Goal: Information Seeking & Learning: Understand process/instructions

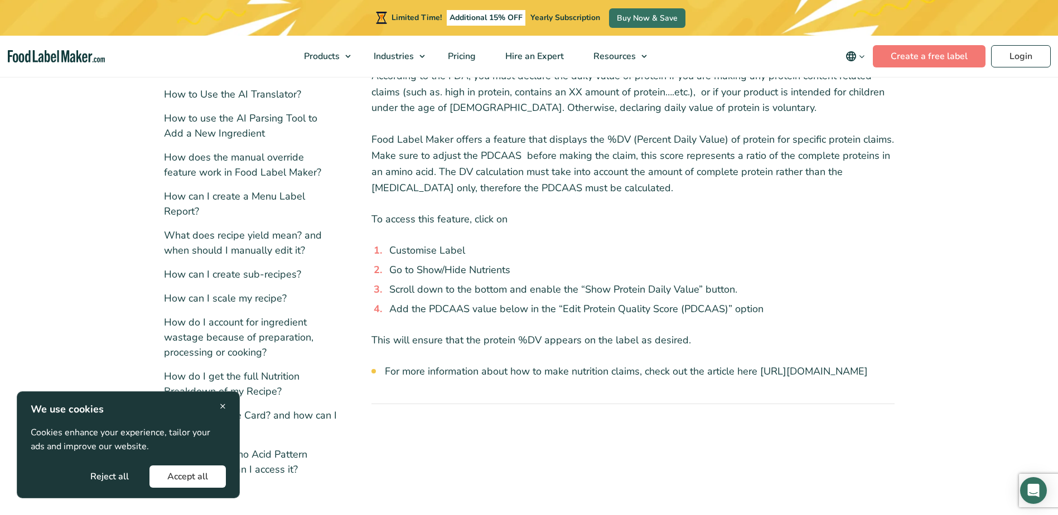
scroll to position [223, 0]
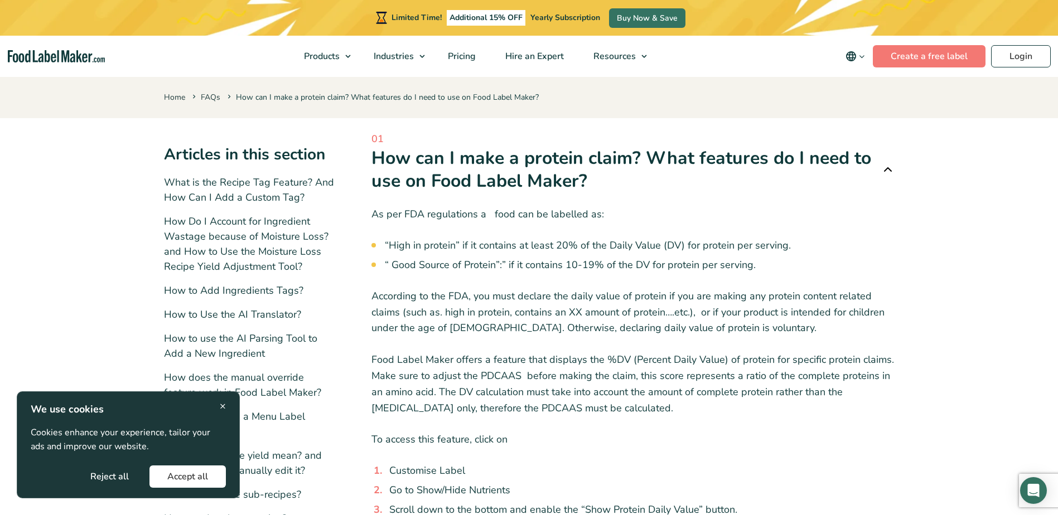
drag, startPoint x: 395, startPoint y: 246, endPoint x: 802, endPoint y: 248, distance: 406.5
click at [802, 248] on li "“High in protein” if it contains at least 20% of the Daily Value (DV) for prote…" at bounding box center [640, 245] width 510 height 15
drag, startPoint x: 802, startPoint y: 248, endPoint x: 814, endPoint y: 260, distance: 17.3
click at [814, 260] on li "“ Good Source of Protein”:” if it contains 10-19% of the DV for protein per ser…" at bounding box center [640, 265] width 510 height 15
drag, startPoint x: 611, startPoint y: 246, endPoint x: 786, endPoint y: 249, distance: 174.5
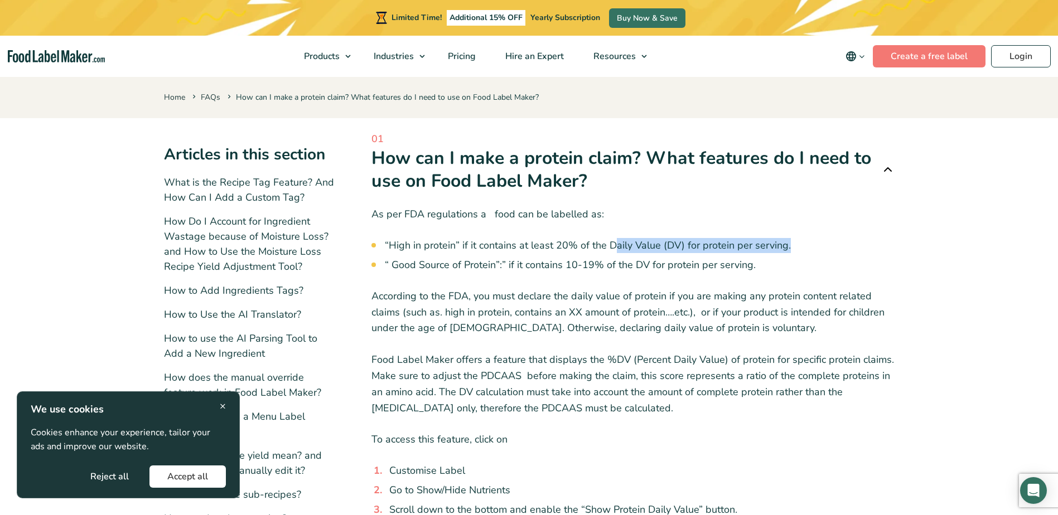
click at [786, 249] on li "“High in protein” if it contains at least 20% of the Daily Value (DV) for prote…" at bounding box center [640, 245] width 510 height 15
drag, startPoint x: 786, startPoint y: 249, endPoint x: 776, endPoint y: 269, distance: 22.7
click at [776, 269] on li "“ Good Source of Protein”:” if it contains 10-19% of the DV for protein per ser…" at bounding box center [640, 265] width 510 height 15
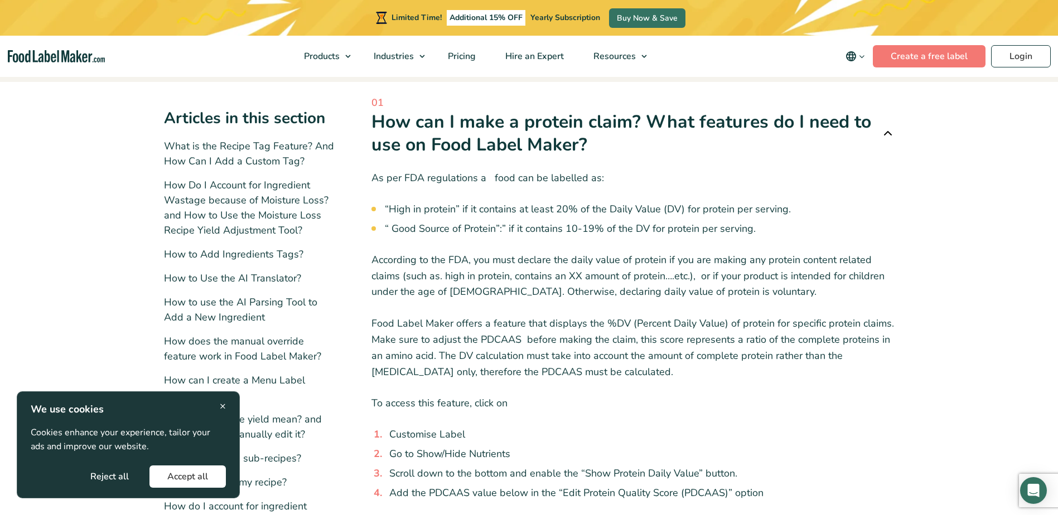
scroll to position [56, 0]
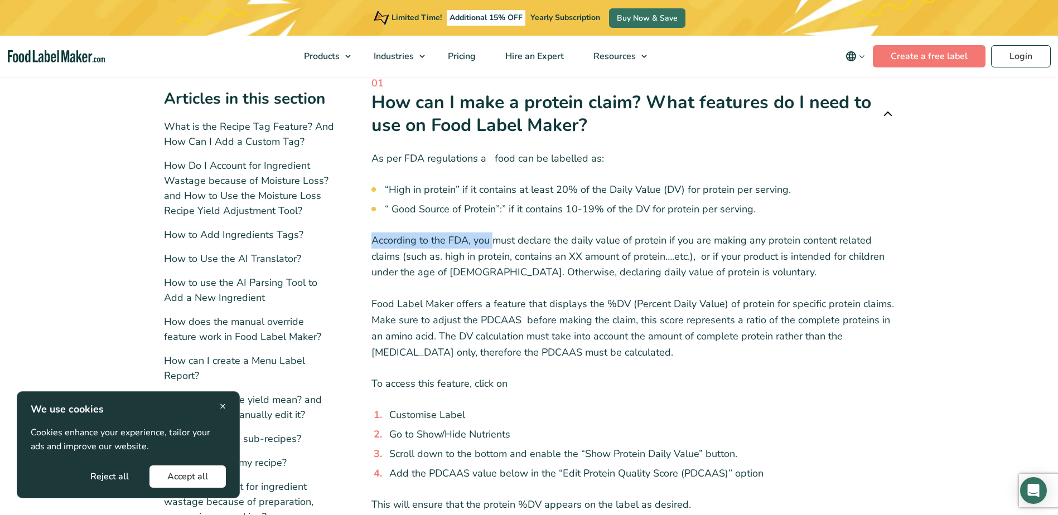
drag, startPoint x: 367, startPoint y: 241, endPoint x: 495, endPoint y: 239, distance: 127.2
click at [495, 239] on div "Articles in this section What is the Recipe Tag Feature? And How Can I Add a Cu…" at bounding box center [529, 362] width 730 height 586
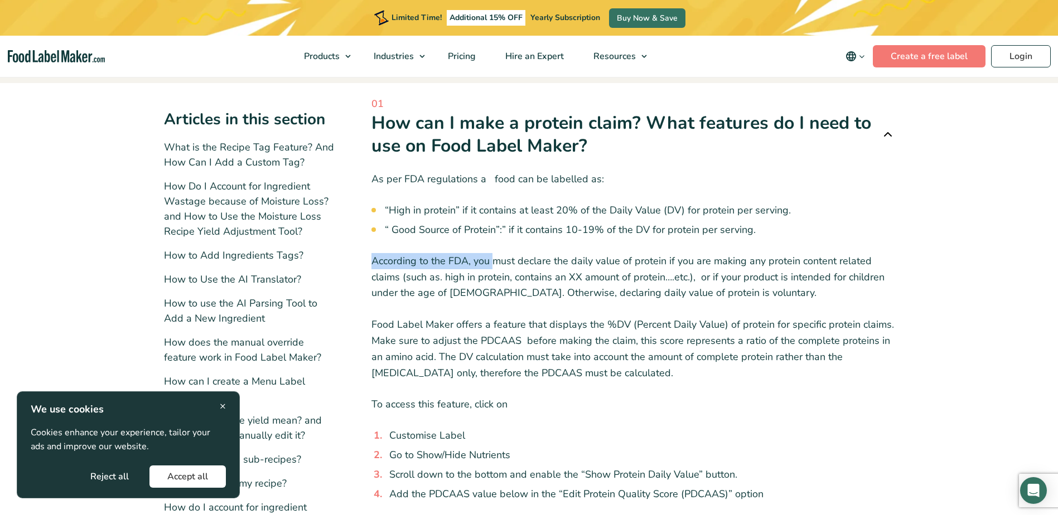
scroll to position [0, 0]
